Goal: Use online tool/utility: Utilize a website feature to perform a specific function

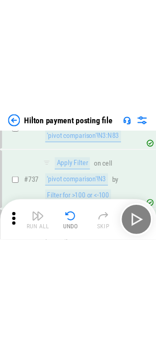
scroll to position [5774, 0]
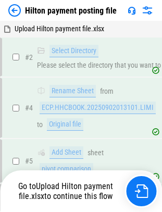
scroll to position [5687, 0]
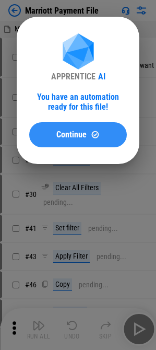
click at [80, 135] on span "Continue" at bounding box center [71, 134] width 30 height 8
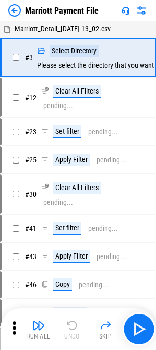
click at [13, 331] on icon at bounding box center [14, 328] width 16 height 16
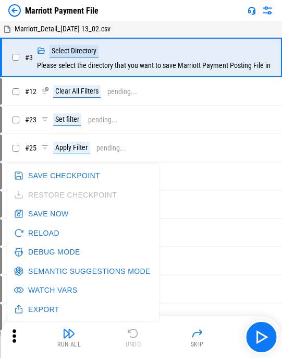
click at [43, 252] on button "Debug Mode" at bounding box center [47, 251] width 73 height 19
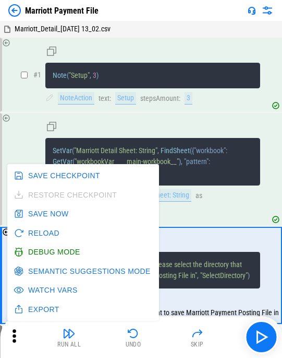
click at [89, 98] on div "NoteAction" at bounding box center [76, 98] width 37 height 13
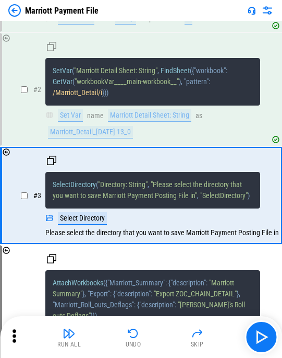
scroll to position [104, 0]
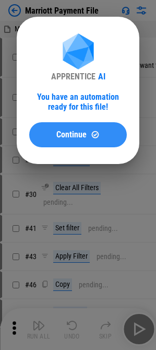
click at [77, 138] on span "Continue" at bounding box center [71, 134] width 30 height 8
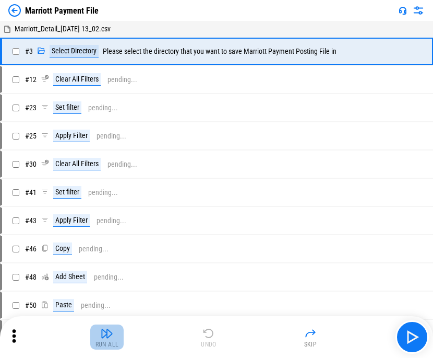
click at [92, 339] on button "Run All" at bounding box center [106, 336] width 33 height 25
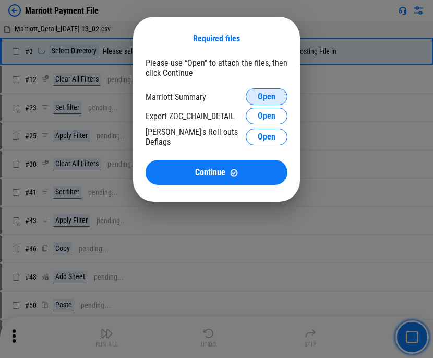
click at [163, 92] on button "Open" at bounding box center [267, 96] width 42 height 17
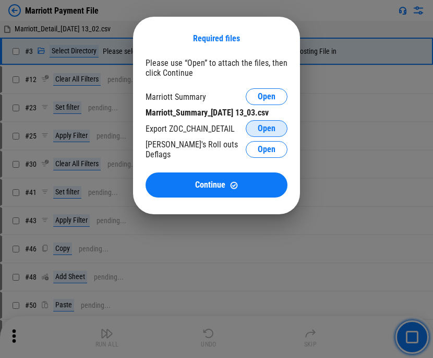
click at [163, 133] on button "Open" at bounding box center [267, 128] width 42 height 17
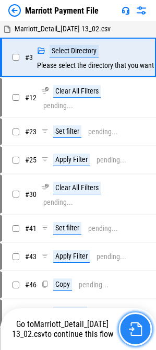
click at [130, 325] on img "button" at bounding box center [135, 329] width 14 height 14
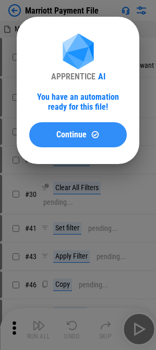
click at [75, 124] on button "Continue" at bounding box center [78, 134] width 98 height 25
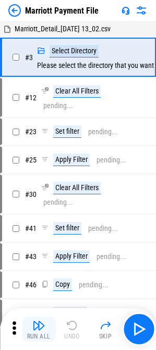
click at [36, 329] on img "button" at bounding box center [38, 325] width 13 height 13
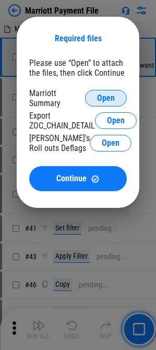
click at [108, 92] on button "Open" at bounding box center [106, 98] width 42 height 17
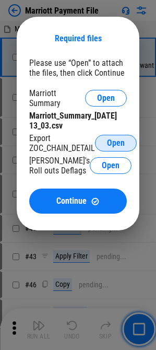
click at [116, 141] on span "Open" at bounding box center [116, 143] width 18 height 8
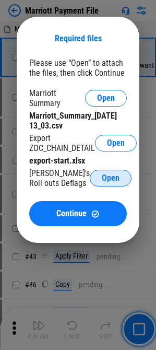
click at [119, 178] on button "Open" at bounding box center [111, 178] width 42 height 17
